Goal: Information Seeking & Learning: Find specific page/section

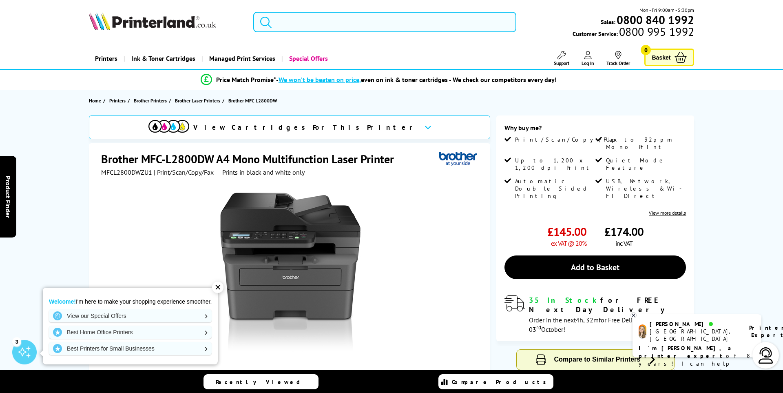
click at [338, 20] on input "search" at bounding box center [384, 22] width 263 height 20
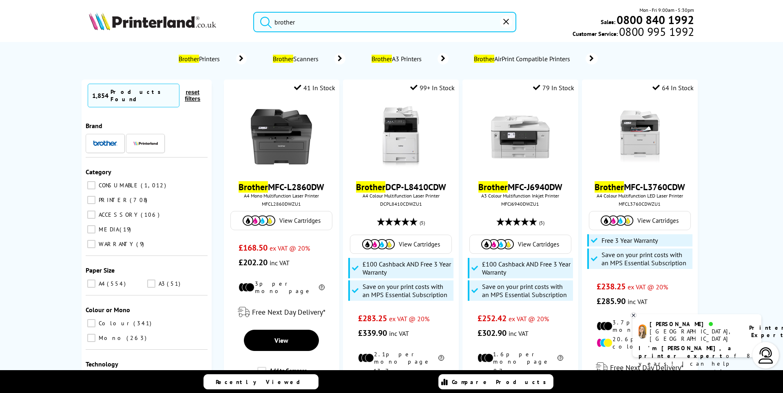
click at [322, 28] on input "brother" at bounding box center [384, 22] width 263 height 20
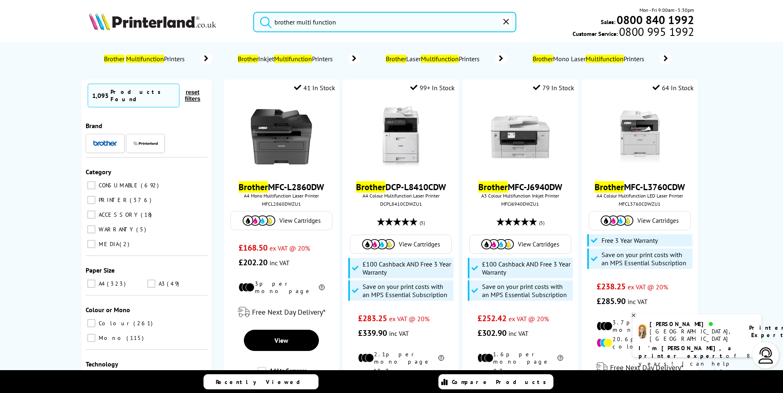
type input "brother multi function"
click at [532, 63] on span "Brother Mono Laser Multifunction Printers" at bounding box center [589, 59] width 115 height 8
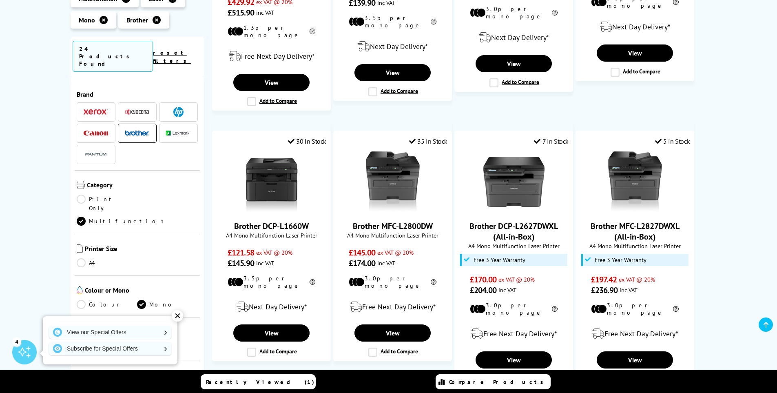
scroll to position [694, 0]
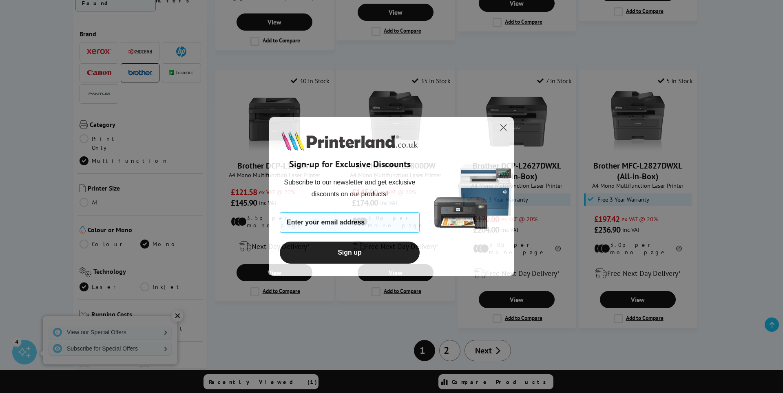
click at [504, 126] on circle "Close dialog" at bounding box center [503, 127] width 13 height 13
